Goal: Transaction & Acquisition: Purchase product/service

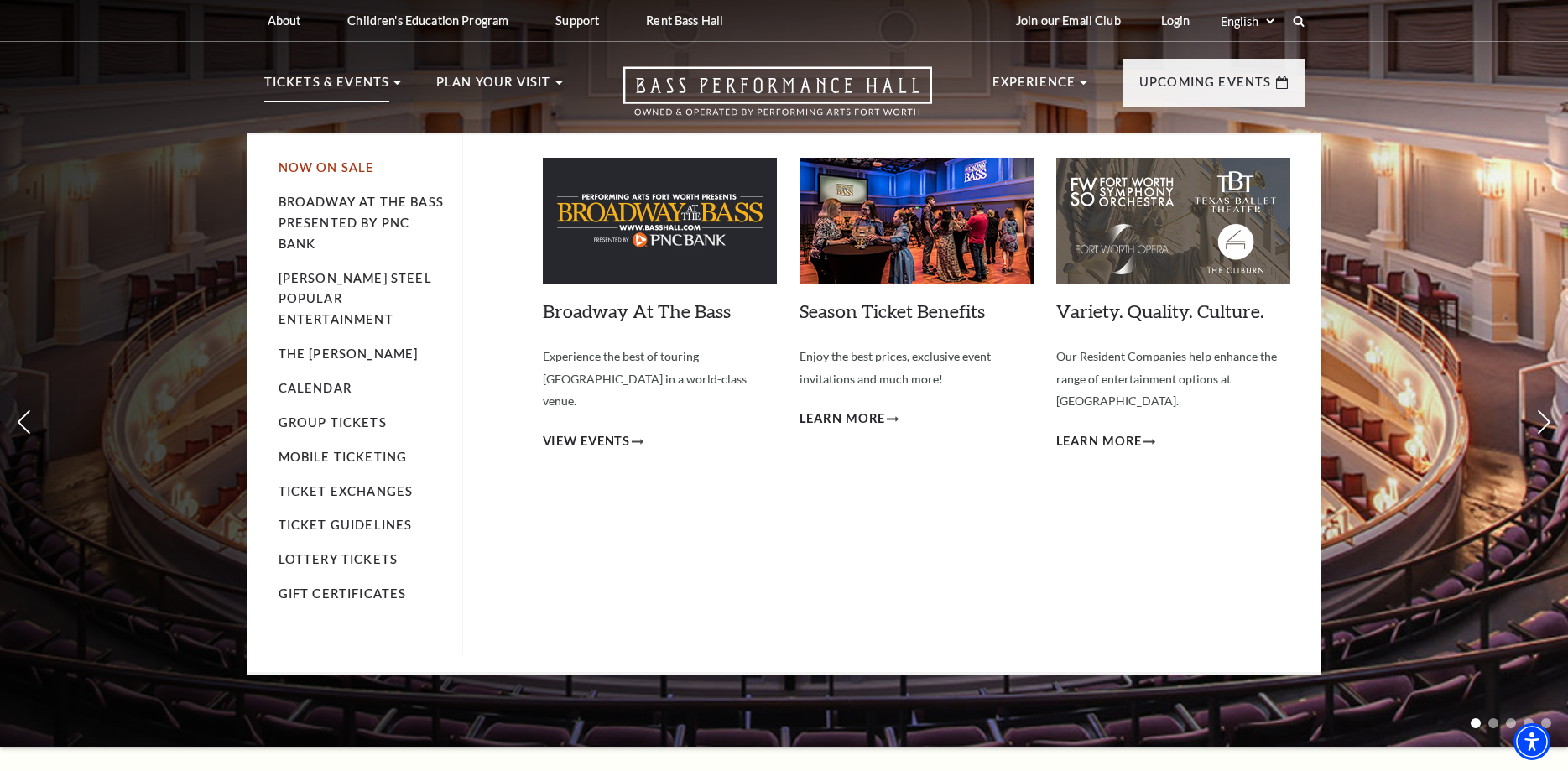
click at [307, 171] on link "Now On Sale" at bounding box center [326, 167] width 96 height 14
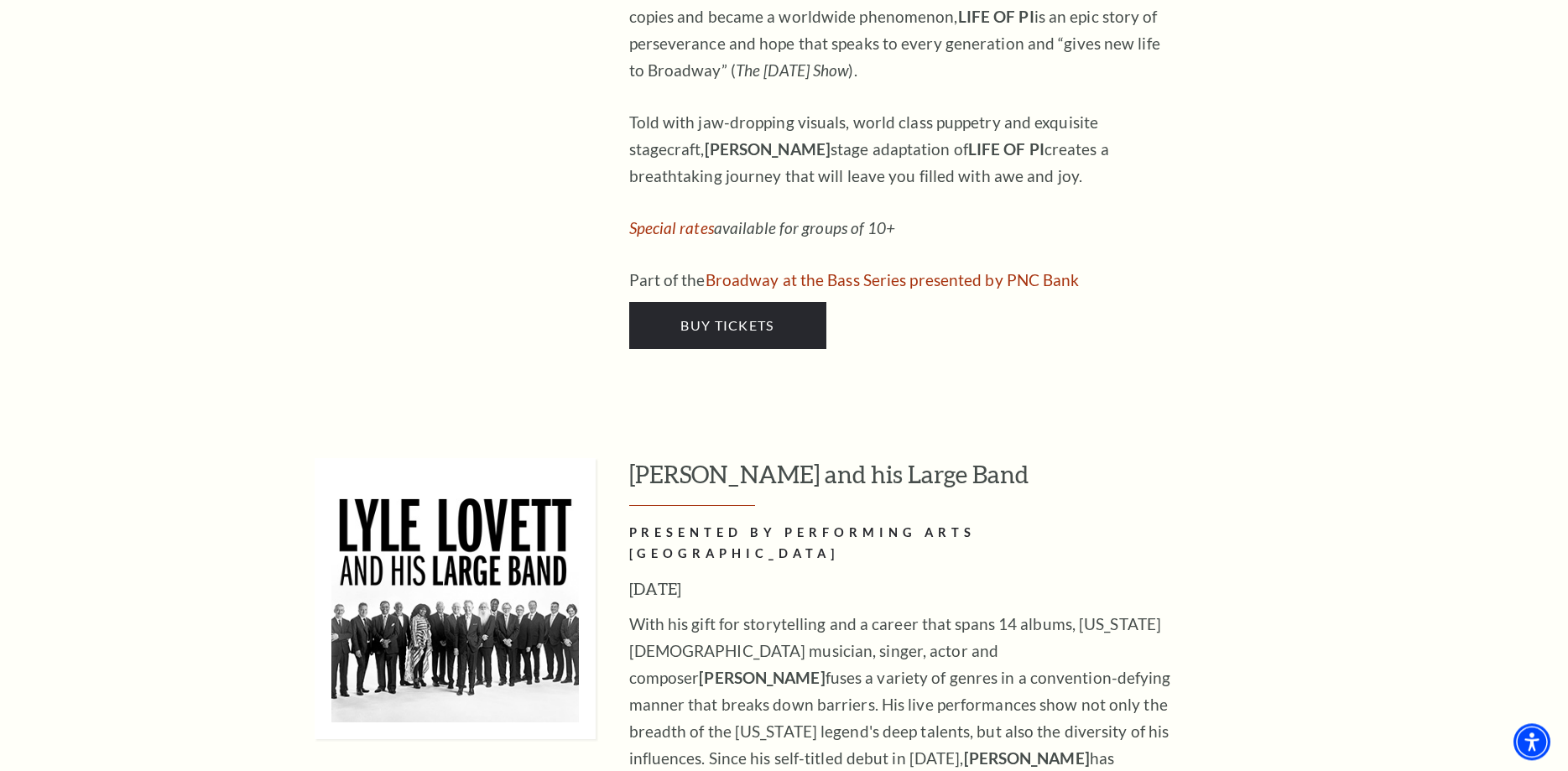
scroll to position [2483, 0]
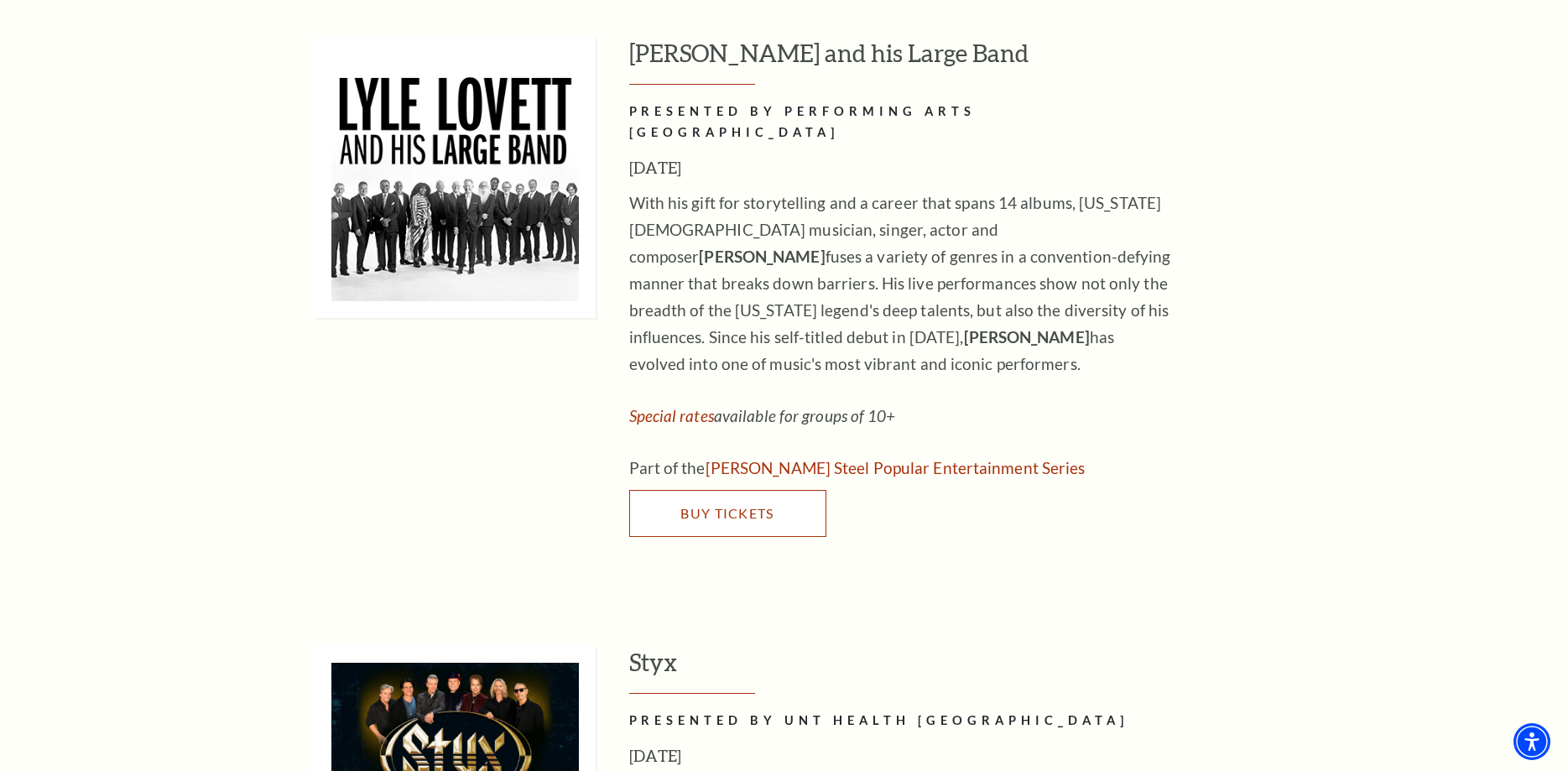
click at [732, 505] on span "Buy Tickets" at bounding box center [727, 512] width 93 height 16
click at [756, 505] on span "Buy Tickets" at bounding box center [727, 512] width 93 height 16
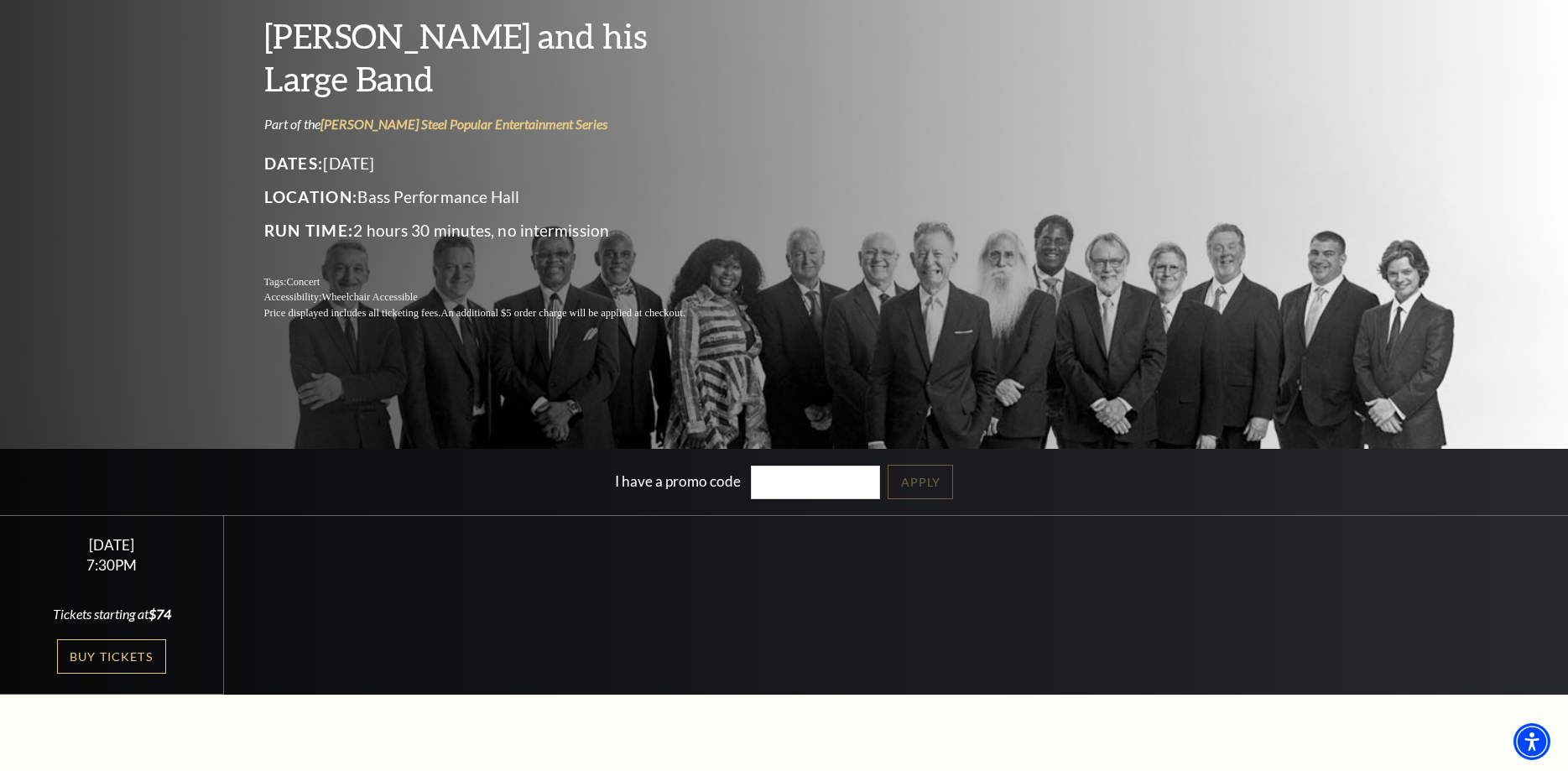
scroll to position [171, 0]
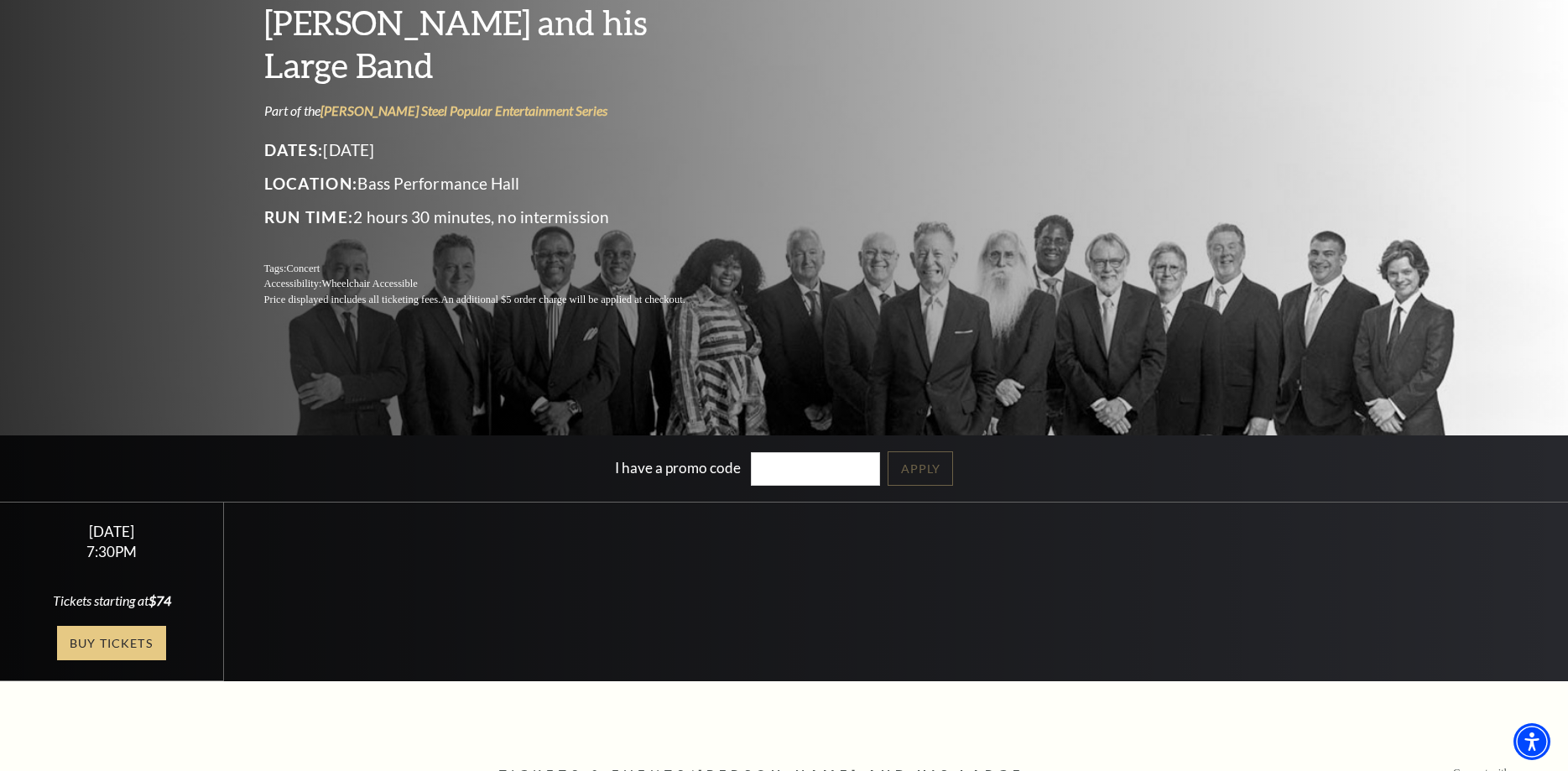
click at [114, 645] on link "Buy Tickets" at bounding box center [112, 643] width 109 height 34
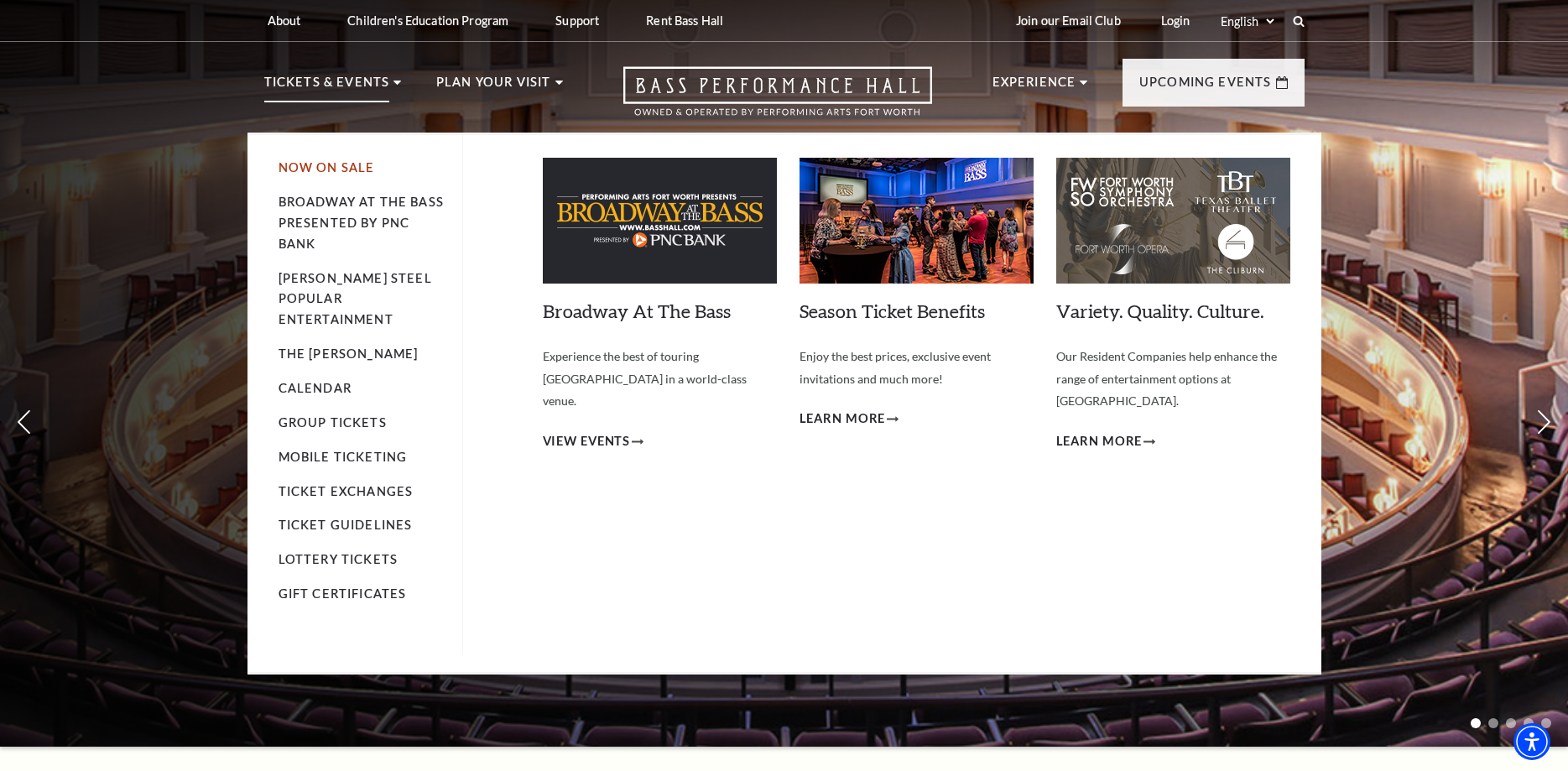
click at [326, 170] on link "Now On Sale" at bounding box center [326, 167] width 96 height 14
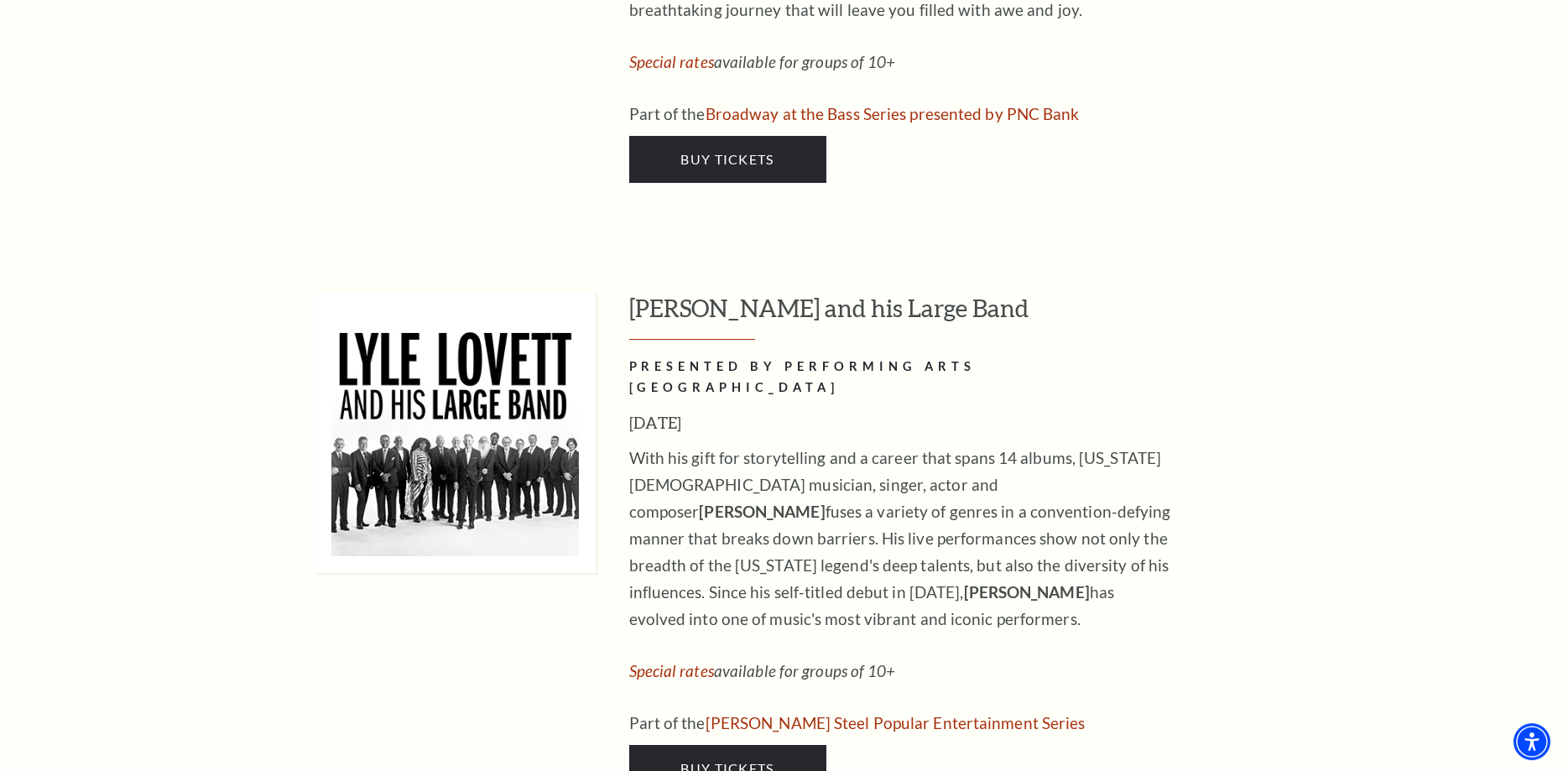
scroll to position [2654, 0]
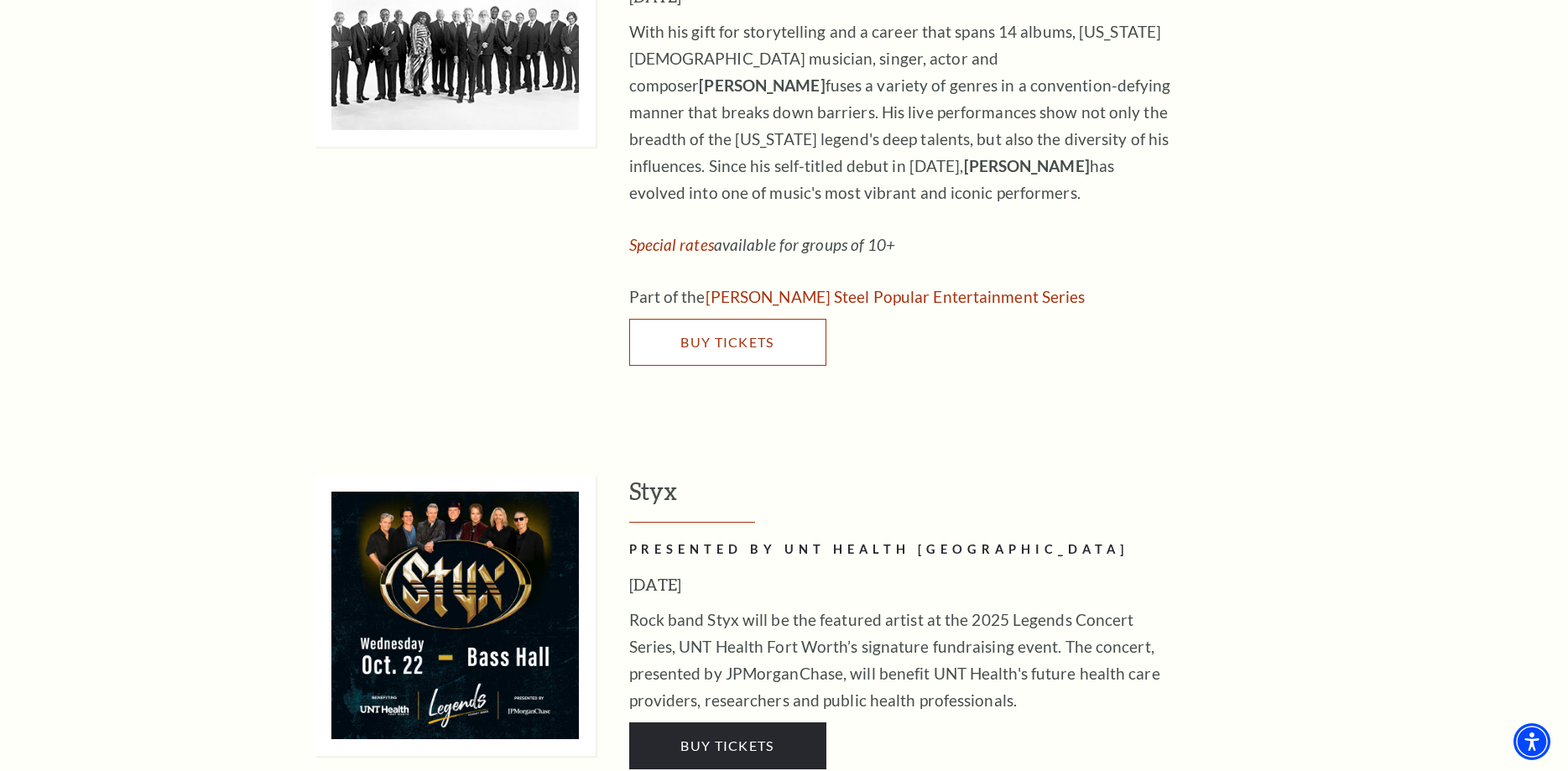
click at [719, 334] on span "Buy Tickets" at bounding box center [727, 342] width 93 height 16
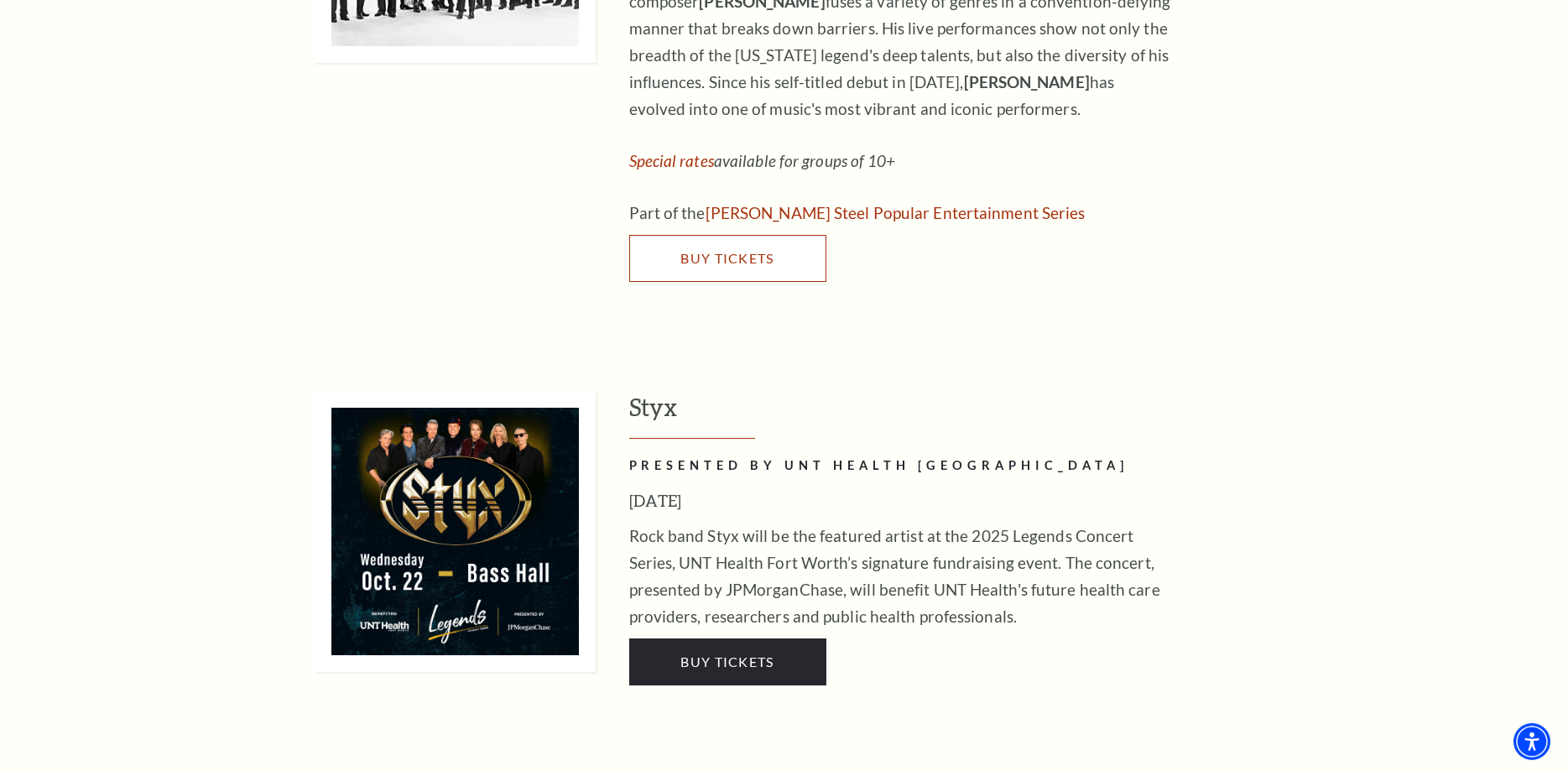
scroll to position [2740, 0]
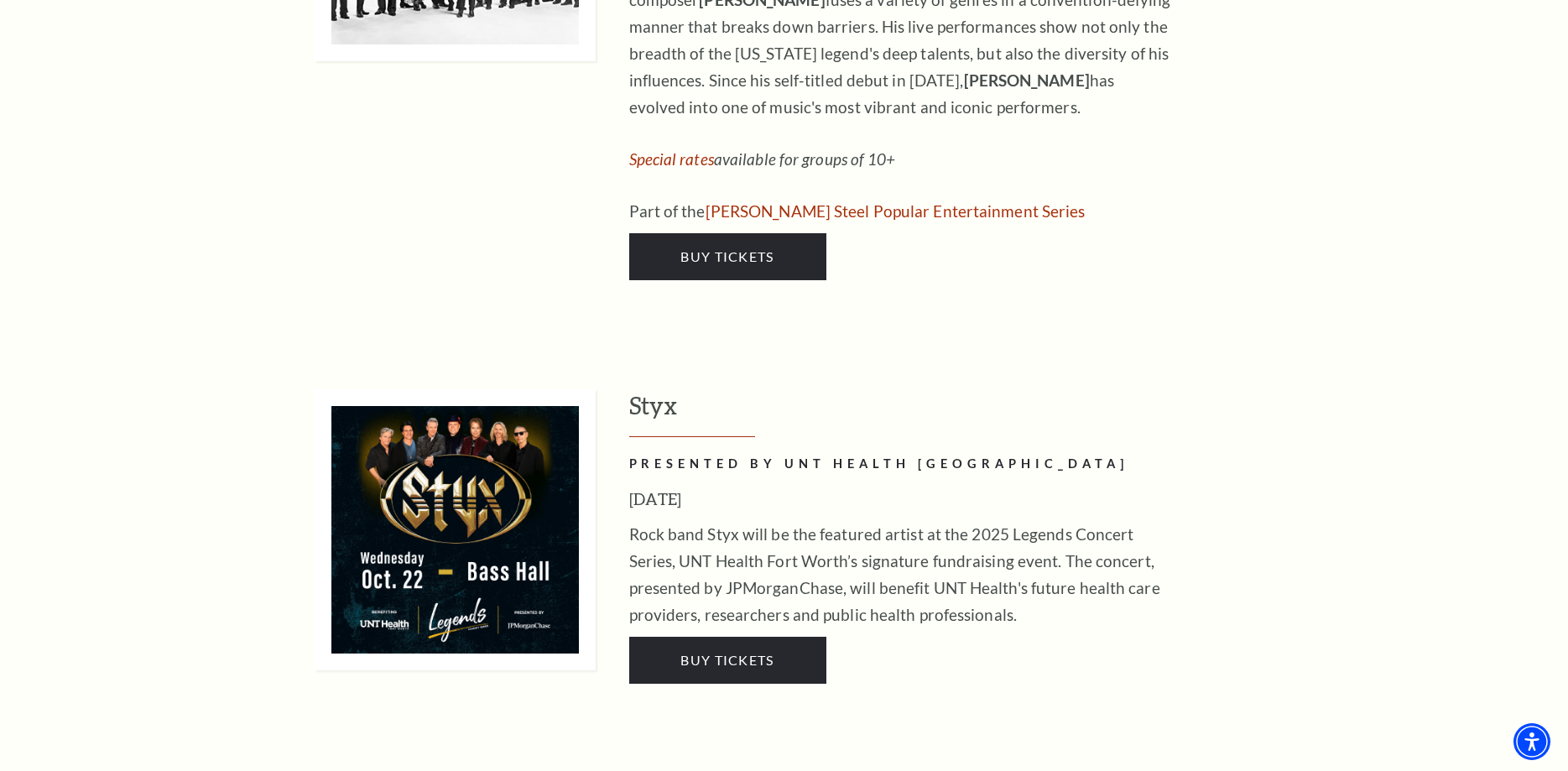
click at [700, 637] on link "Buy Tickets" at bounding box center [728, 660] width 197 height 47
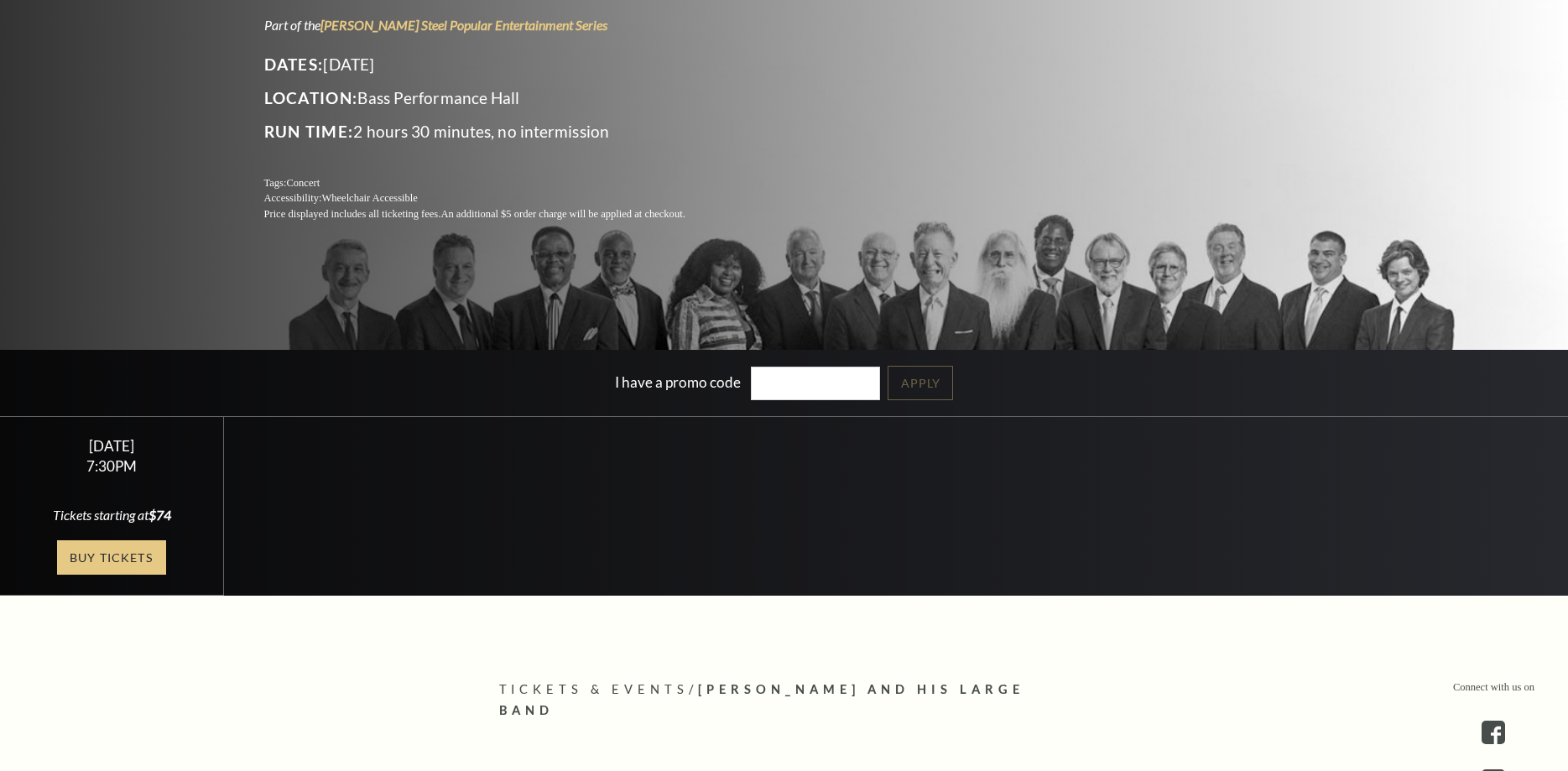
scroll to position [257, 0]
click at [129, 552] on link "Buy Tickets" at bounding box center [112, 557] width 109 height 34
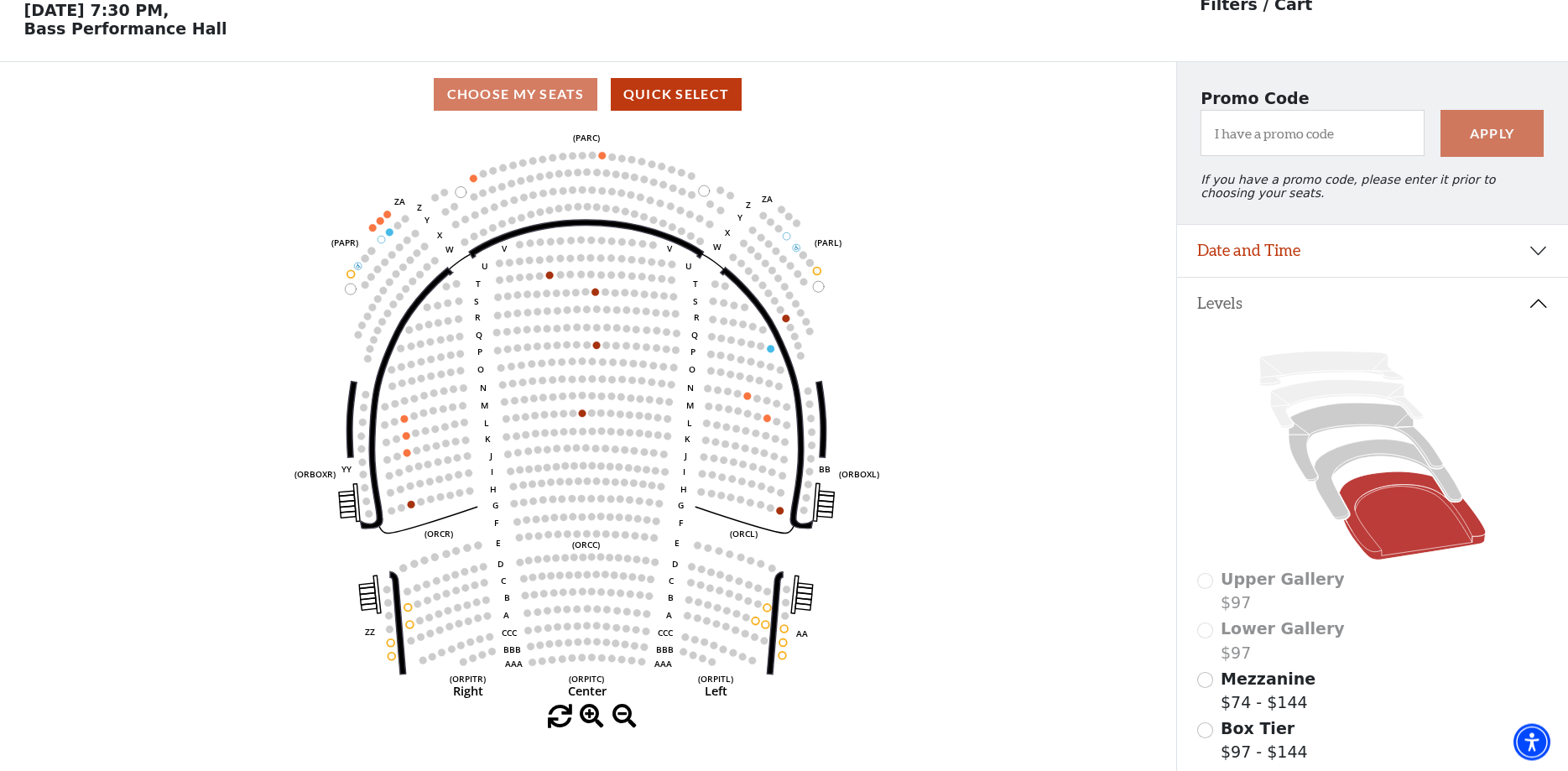
scroll to position [78, 0]
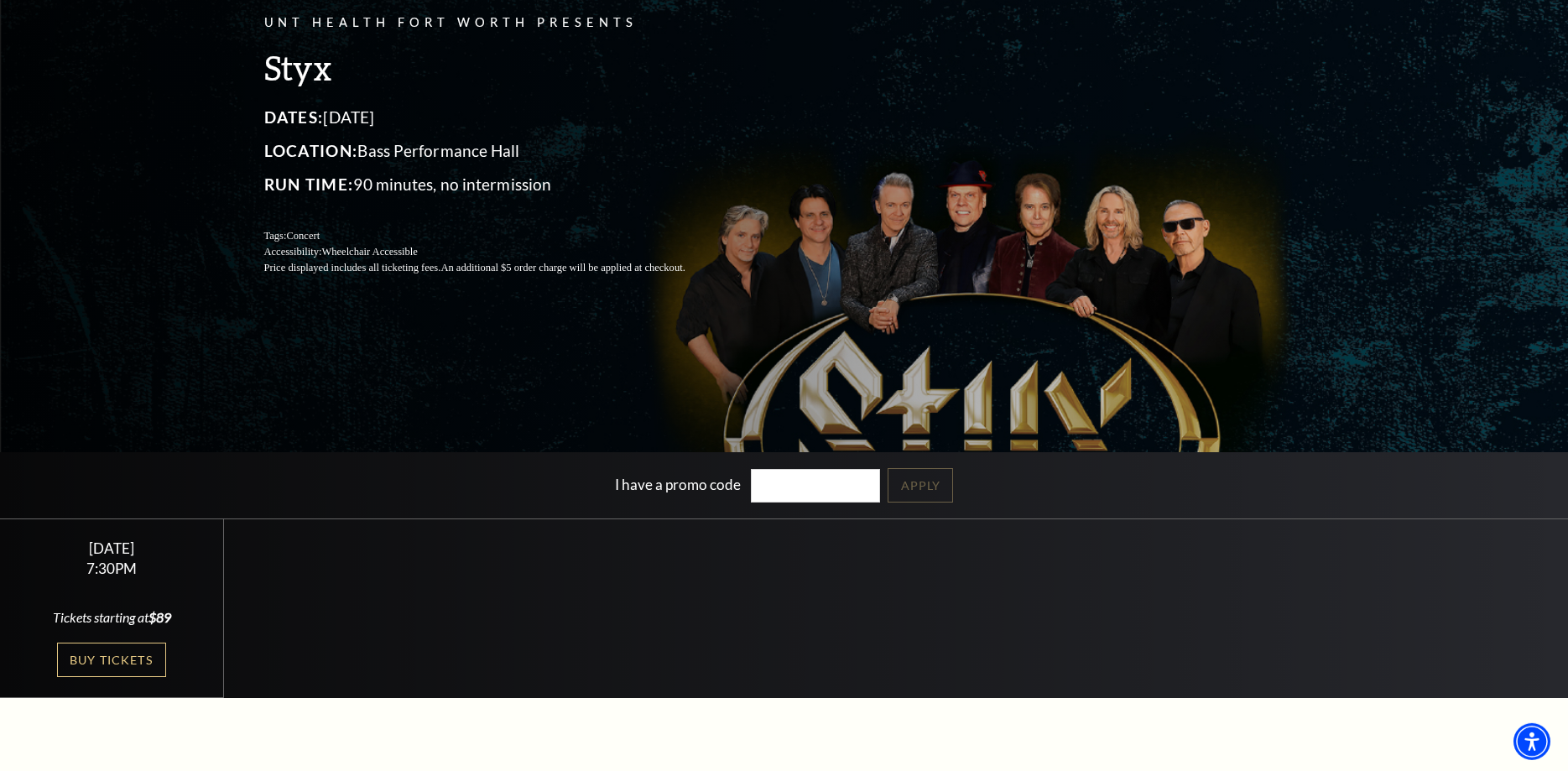
scroll to position [171, 0]
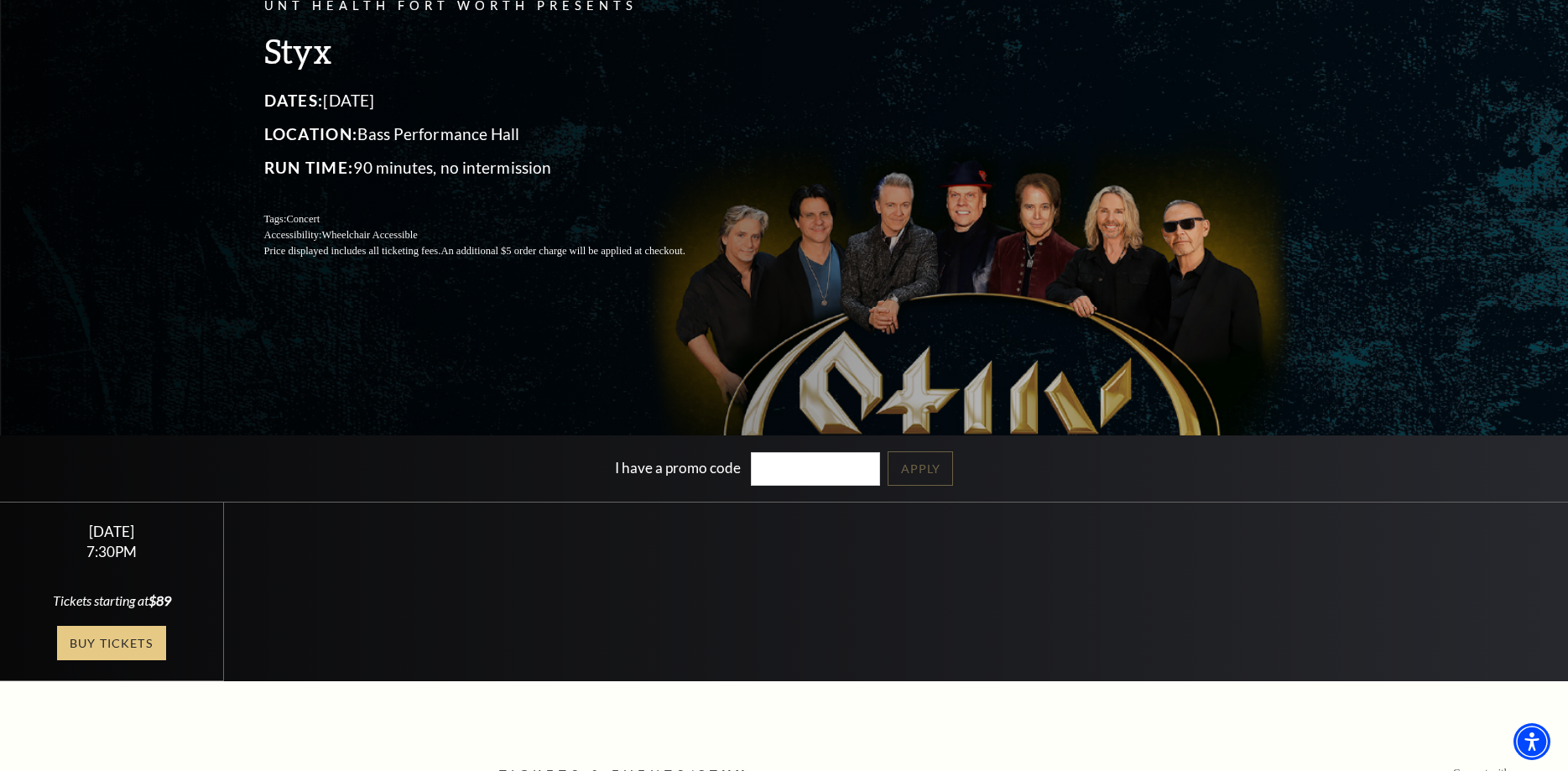
click at [91, 642] on link "Buy Tickets" at bounding box center [112, 643] width 109 height 34
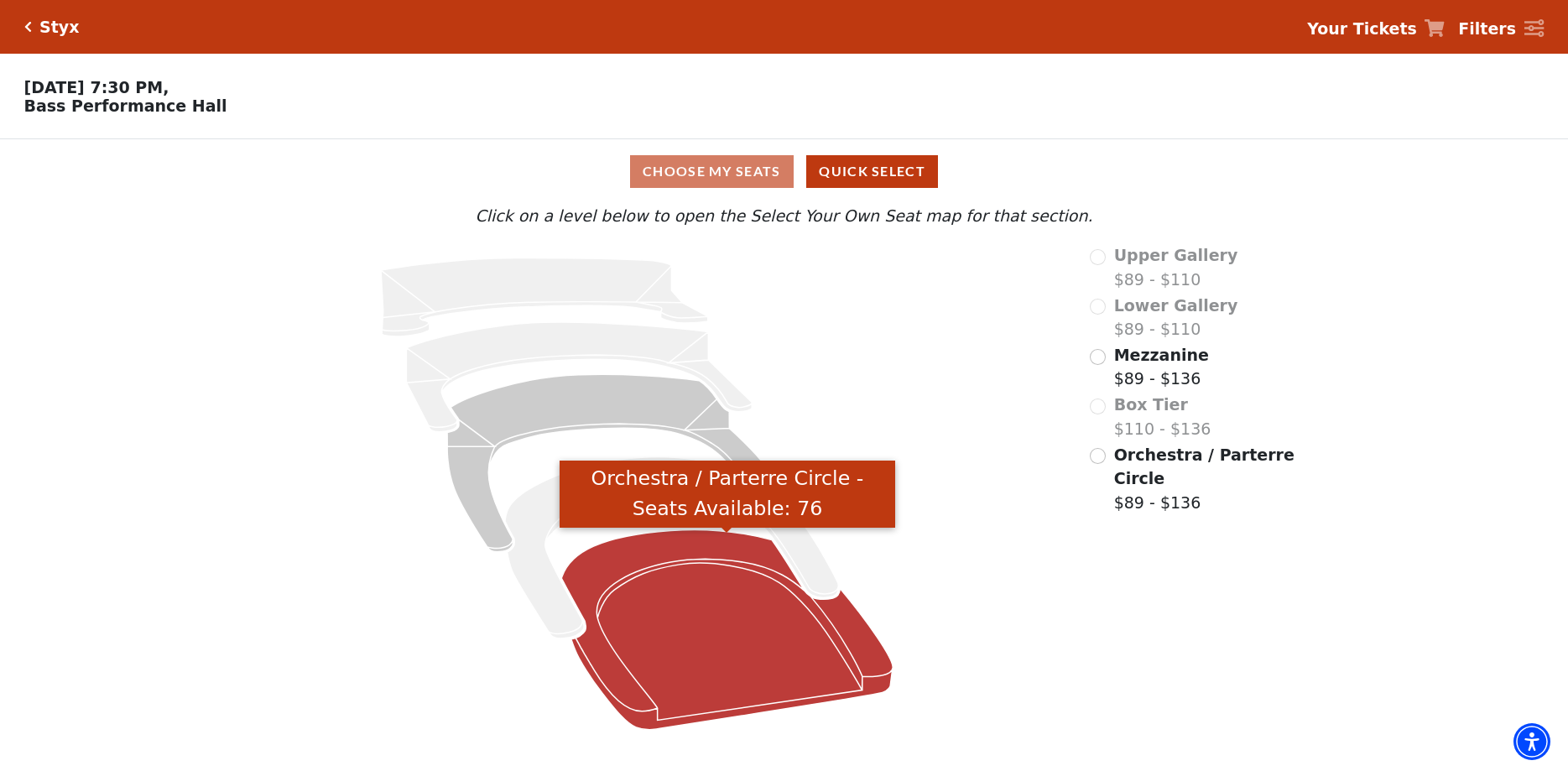
click at [664, 639] on icon "Orchestra / Parterre Circle - Seats Available: 76" at bounding box center [726, 630] width 331 height 199
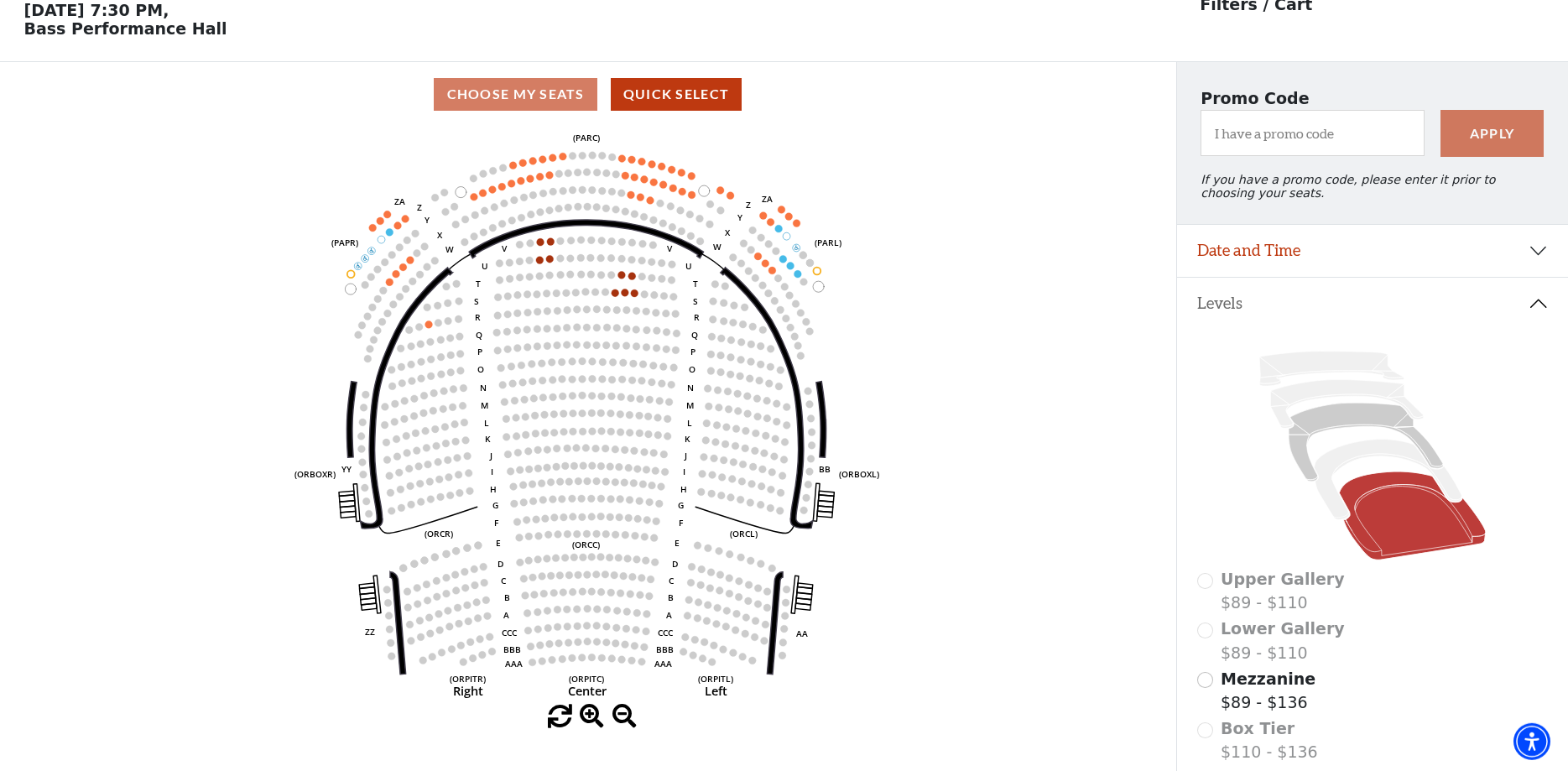
scroll to position [78, 0]
